Goal: Consume media (video, audio)

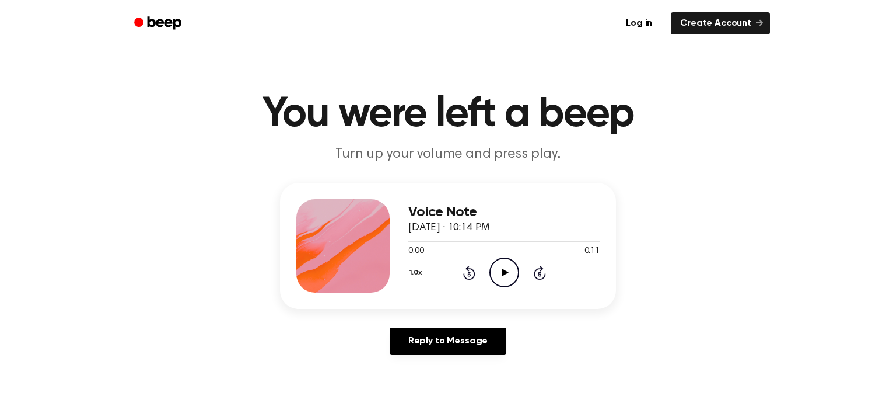
click at [494, 273] on icon "Play Audio" at bounding box center [505, 272] width 30 height 30
click at [494, 273] on icon "Pause Audio" at bounding box center [505, 272] width 30 height 30
click at [494, 273] on icon "Play Audio" at bounding box center [505, 272] width 30 height 30
click at [540, 273] on icon "Skip 5 seconds" at bounding box center [539, 272] width 13 height 15
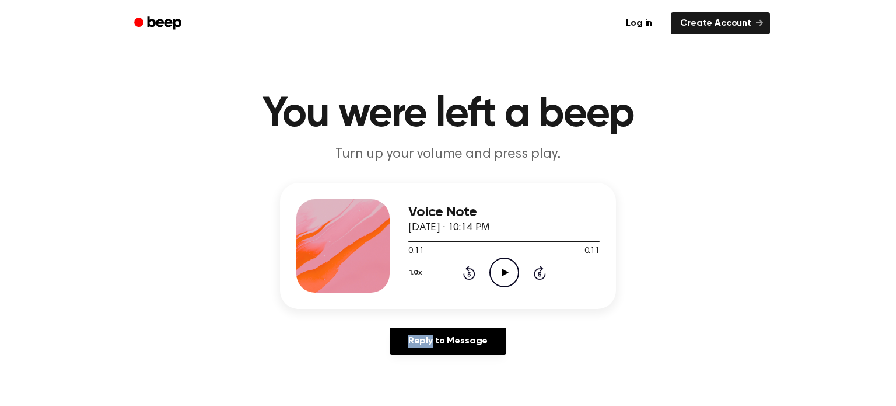
click at [540, 273] on icon "Skip 5 seconds" at bounding box center [539, 272] width 13 height 15
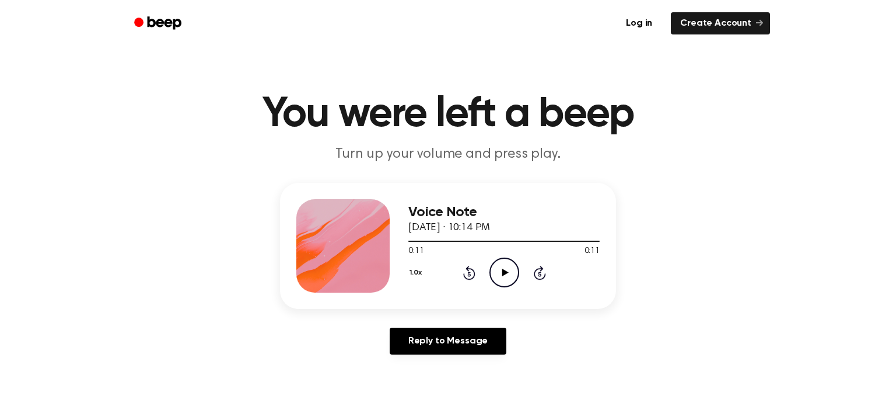
click at [497, 270] on icon "Play Audio" at bounding box center [505, 272] width 30 height 30
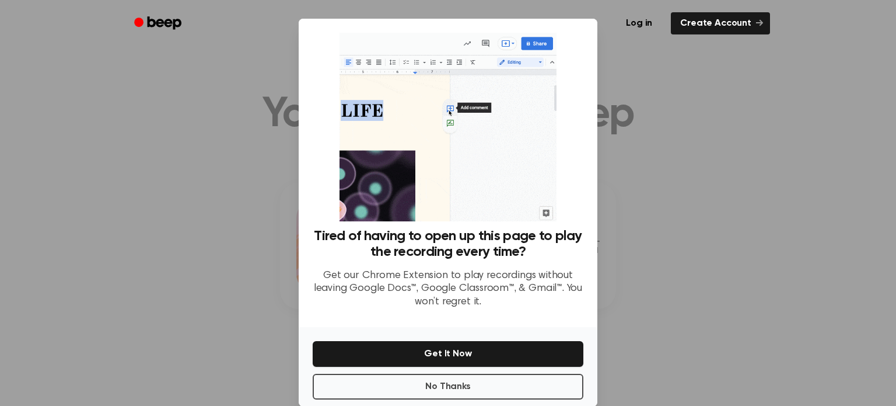
click at [229, 44] on div "Log in Create Account" at bounding box center [448, 23] width 644 height 47
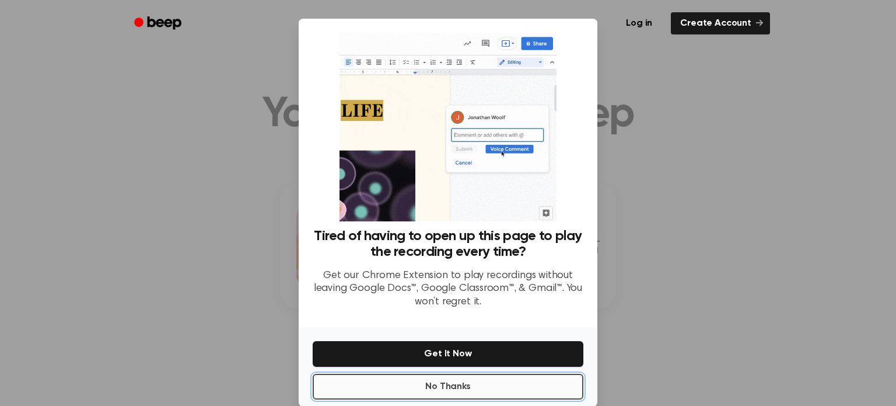
click at [493, 388] on button "No Thanks" at bounding box center [448, 386] width 271 height 26
